Goal: Task Accomplishment & Management: Manage account settings

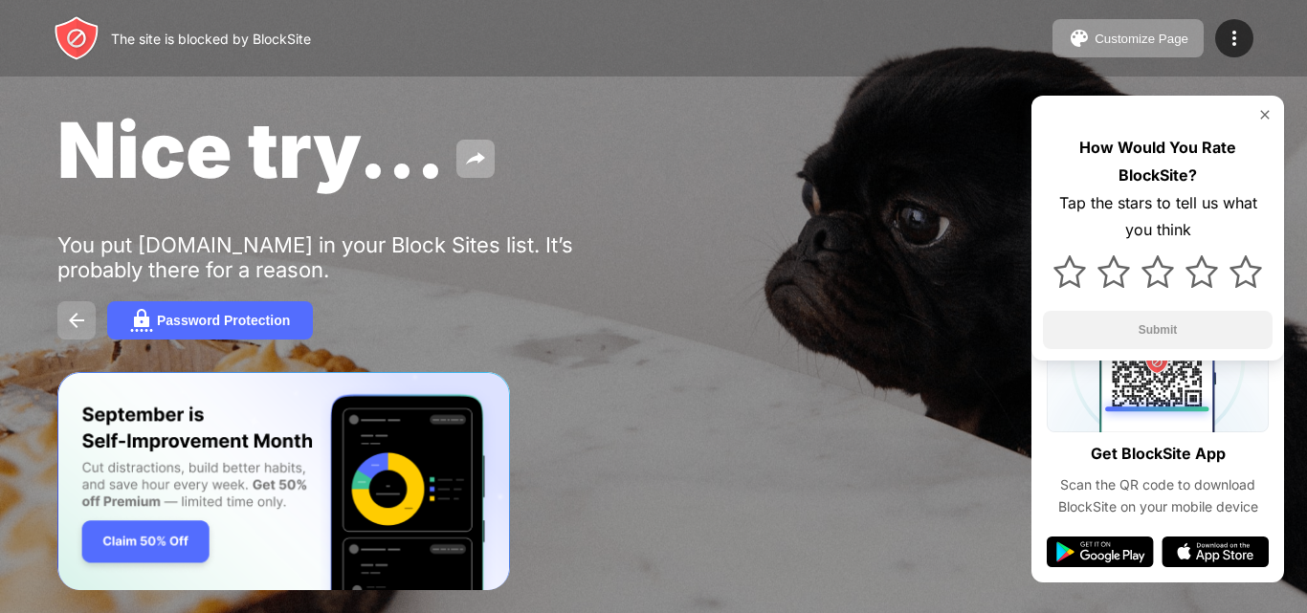
click at [76, 316] on img at bounding box center [76, 320] width 23 height 23
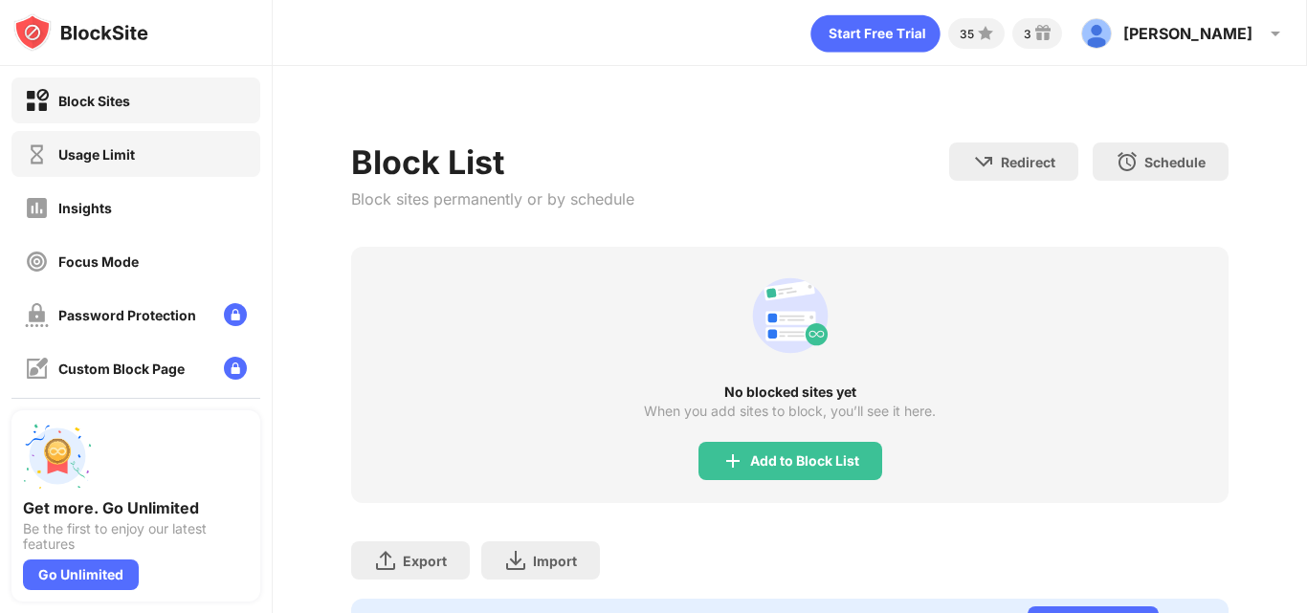
click at [151, 151] on div "Usage Limit" at bounding box center [135, 154] width 249 height 46
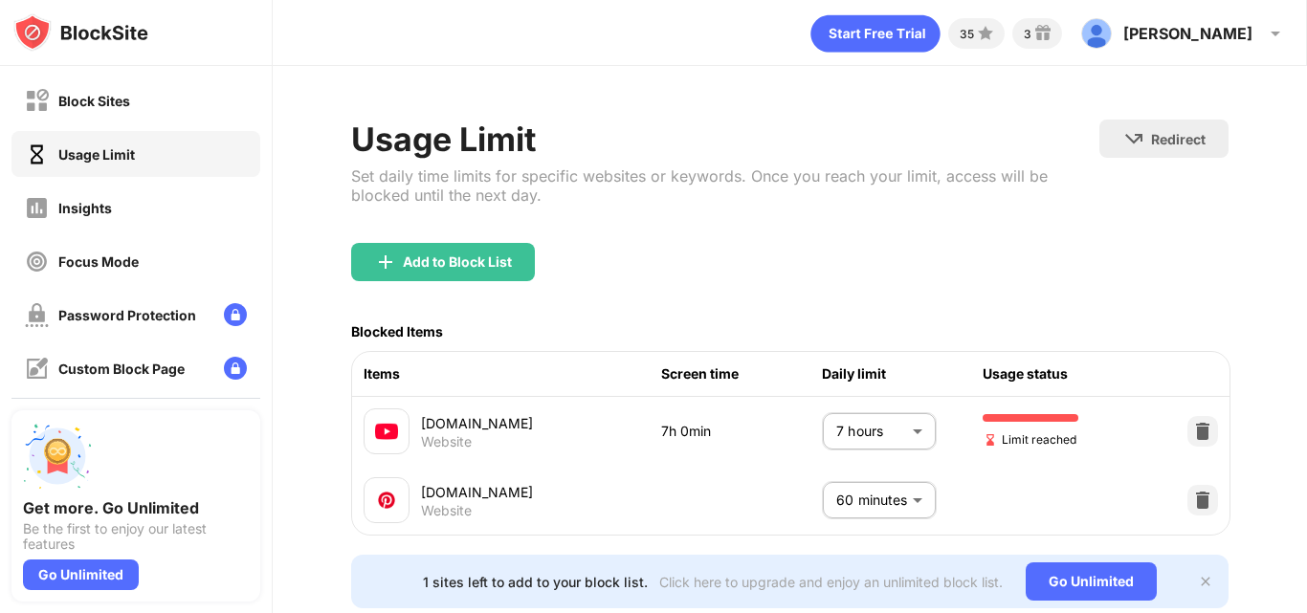
click at [858, 419] on body "Block Sites Usage Limit Insights Focus Mode Password Protection Custom Block Pa…" at bounding box center [653, 306] width 1307 height 613
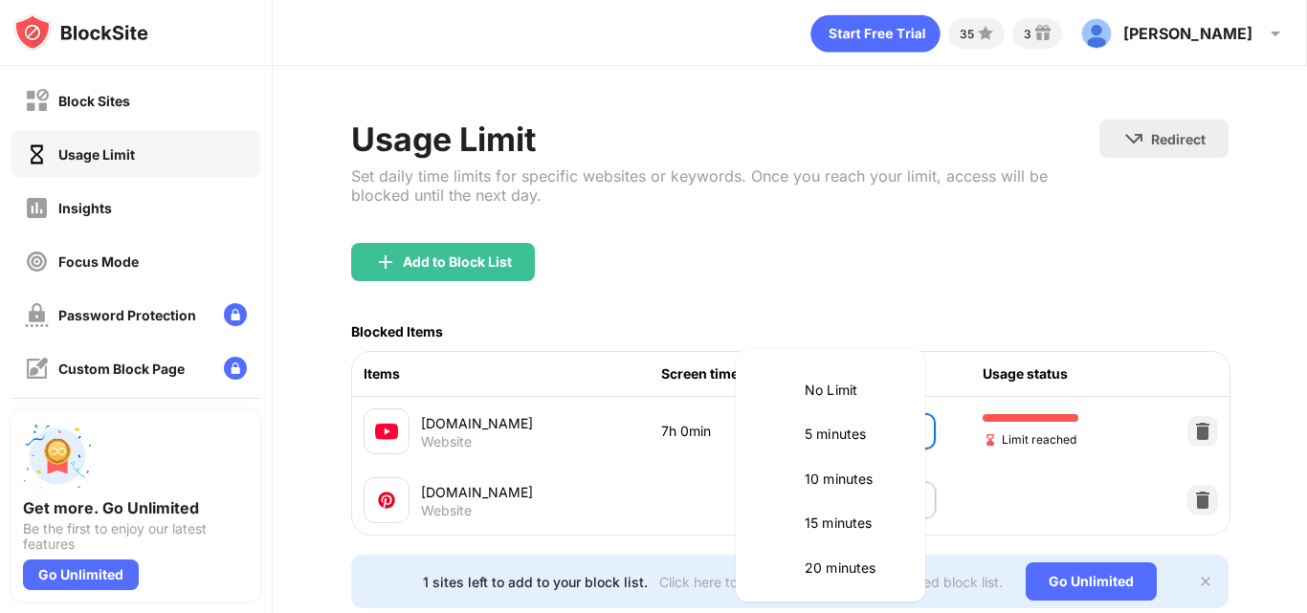
scroll to position [980, 0]
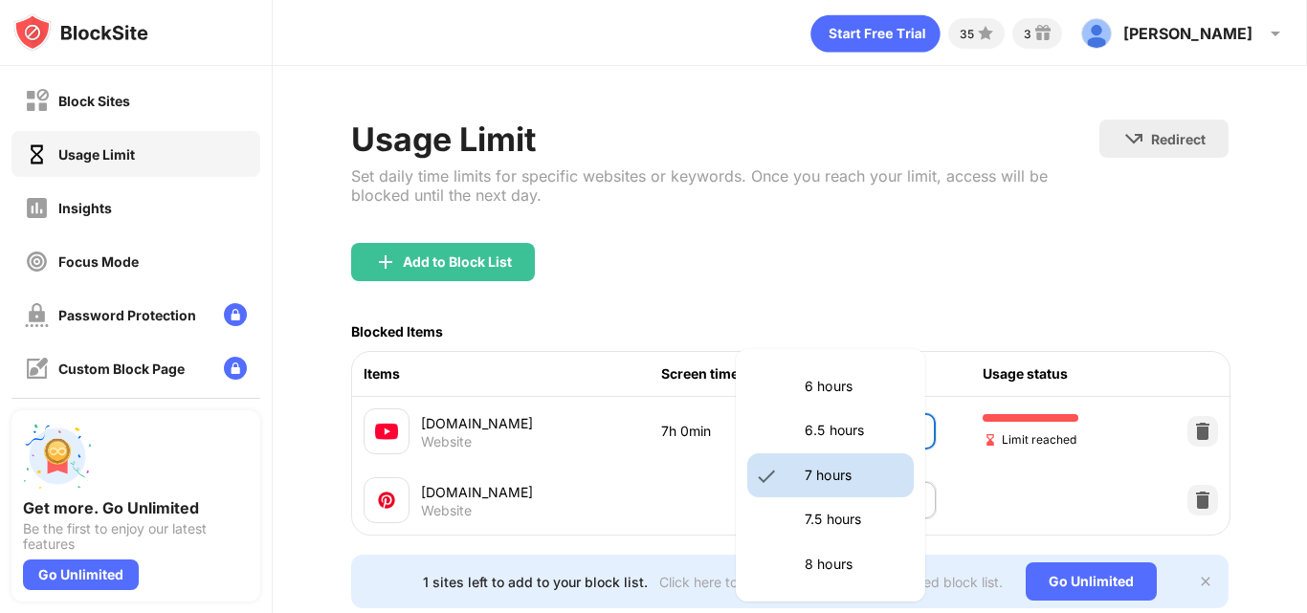
click at [1189, 422] on div at bounding box center [653, 306] width 1307 height 613
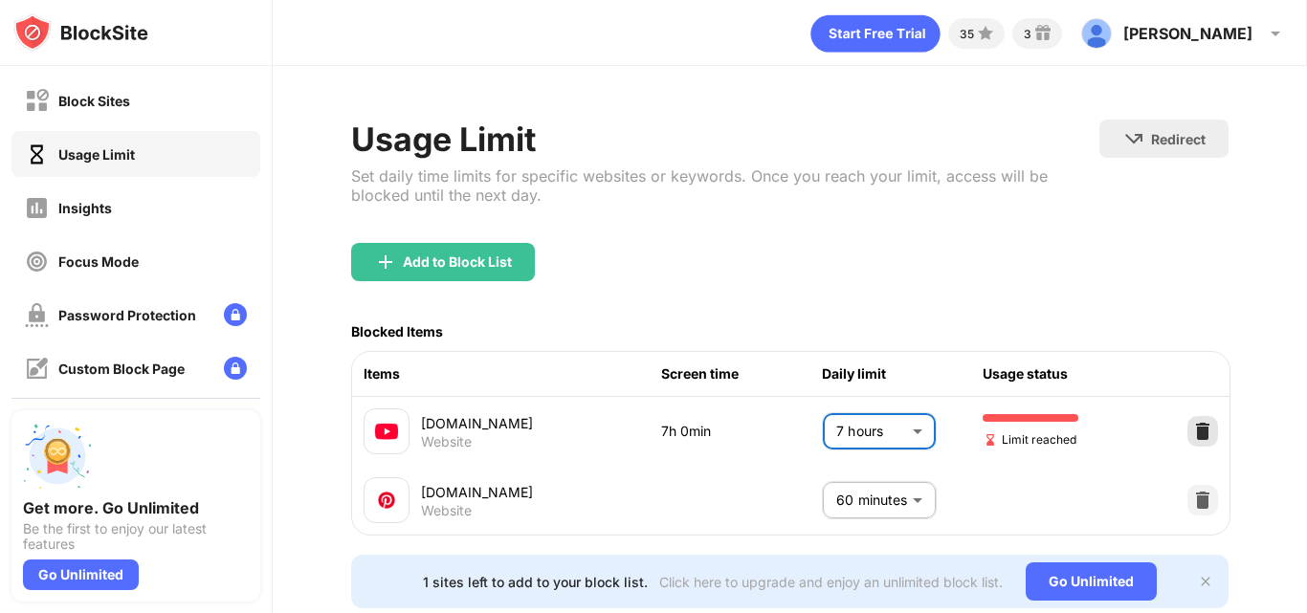
click at [1193, 429] on img at bounding box center [1202, 431] width 19 height 19
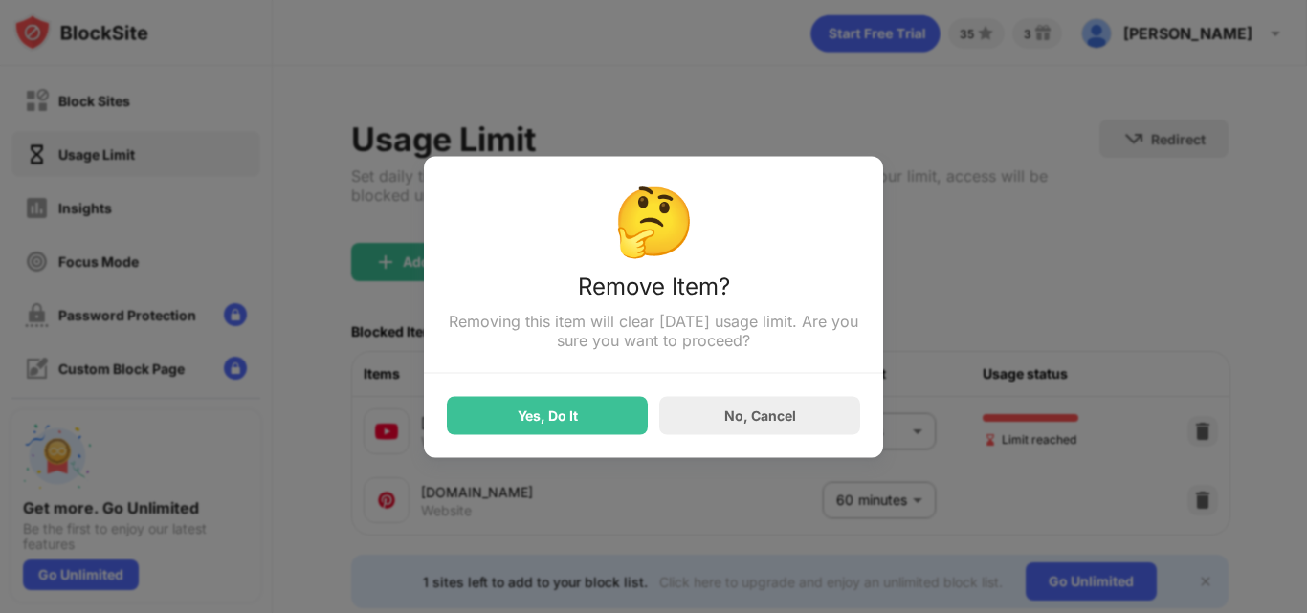
click at [596, 426] on div "Yes, Do It" at bounding box center [547, 415] width 201 height 38
